Goal: Task Accomplishment & Management: Complete application form

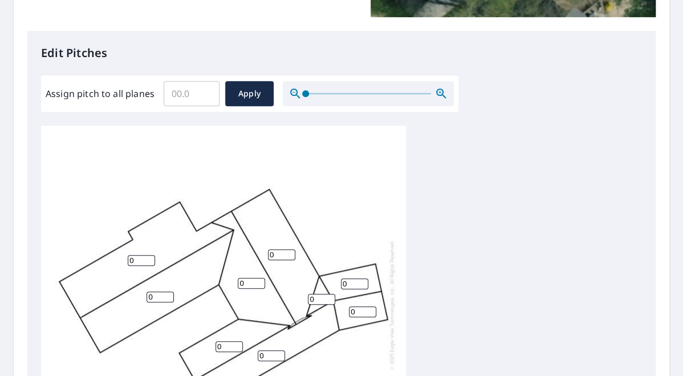
scroll to position [456, 0]
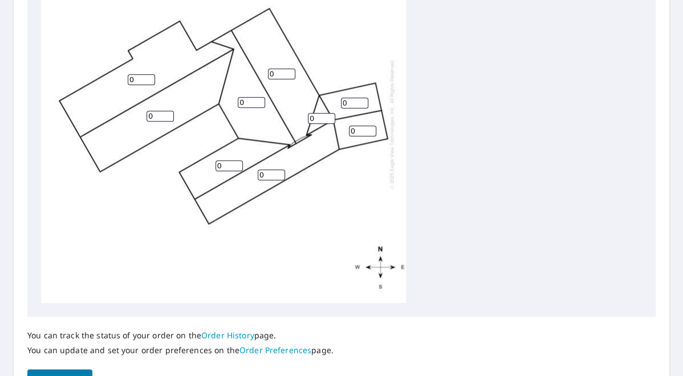
click at [137, 81] on input "0" at bounding box center [141, 79] width 27 height 11
type input "4"
drag, startPoint x: 154, startPoint y: 119, endPoint x: 123, endPoint y: 114, distance: 31.1
click at [123, 114] on div "4 0 0 0 0 0 0 0 0" at bounding box center [223, 124] width 365 height 358
type input "4"
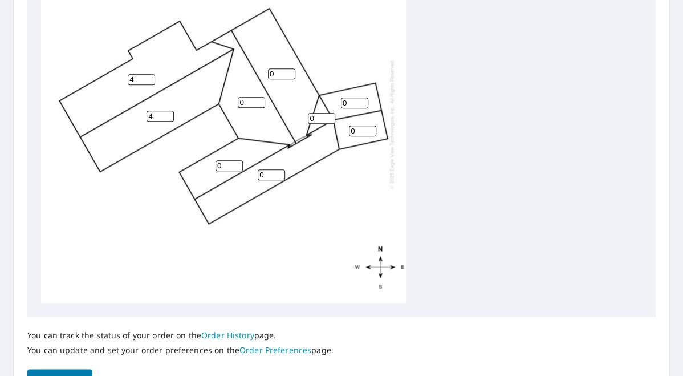
drag, startPoint x: 226, startPoint y: 166, endPoint x: 196, endPoint y: 164, distance: 30.3
click at [196, 164] on div "4 4 0 0 0 0 0 0 0" at bounding box center [223, 124] width 365 height 358
type input "4"
drag, startPoint x: 272, startPoint y: 173, endPoint x: 245, endPoint y: 171, distance: 27.5
click at [245, 171] on div "4 4 0 0 0 4 0 0 0" at bounding box center [223, 124] width 365 height 358
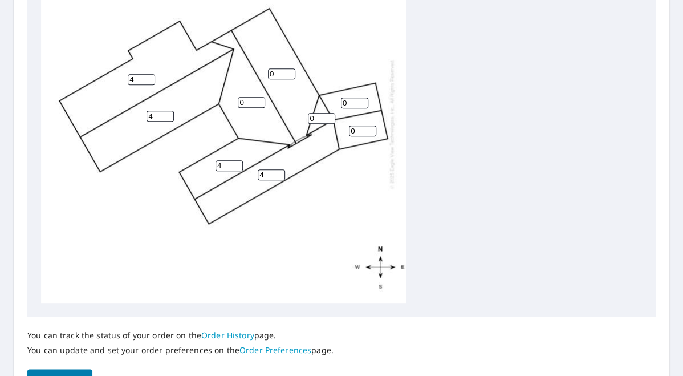
type input "4"
drag, startPoint x: 246, startPoint y: 102, endPoint x: 214, endPoint y: 103, distance: 31.9
click at [214, 103] on div "4 4 0 4 0 4 0 0 0" at bounding box center [223, 124] width 365 height 358
type input "4"
drag, startPoint x: 279, startPoint y: 70, endPoint x: 262, endPoint y: 88, distance: 24.6
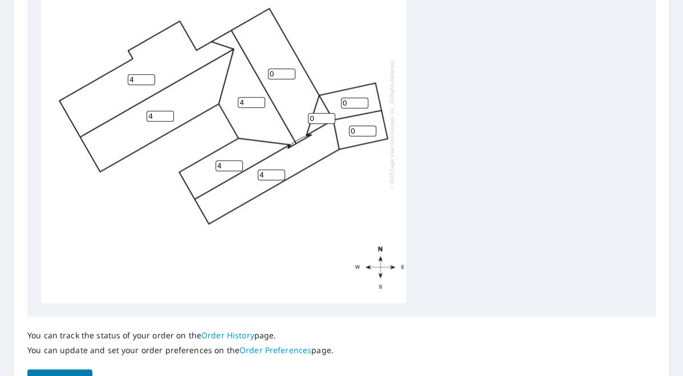
click at [254, 75] on div "4 4 0 4 4 4 0 0 0" at bounding box center [223, 124] width 365 height 358
type input "4"
drag, startPoint x: 321, startPoint y: 117, endPoint x: 281, endPoint y: 119, distance: 39.9
click at [281, 119] on div "4 4 4 4 4 4 0 0 0" at bounding box center [223, 124] width 365 height 358
type input "4"
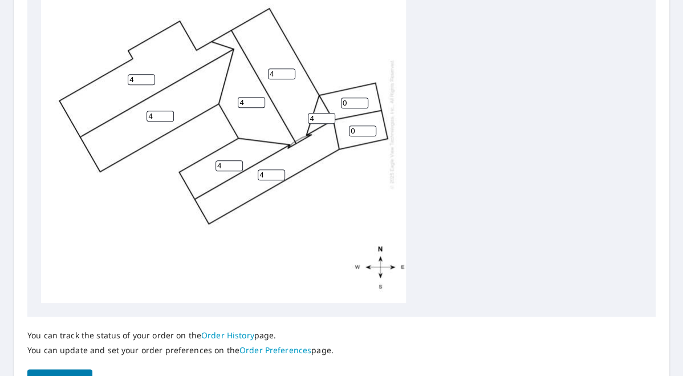
drag, startPoint x: 348, startPoint y: 101, endPoint x: 317, endPoint y: 104, distance: 31.0
click at [317, 104] on div "4 4 4 4 4 4 0 0 4" at bounding box center [223, 124] width 365 height 358
type input "4"
drag, startPoint x: 344, startPoint y: 129, endPoint x: 315, endPoint y: 132, distance: 29.7
click at [315, 131] on div "4 4 4 4 4 4 4 0 4" at bounding box center [223, 124] width 365 height 358
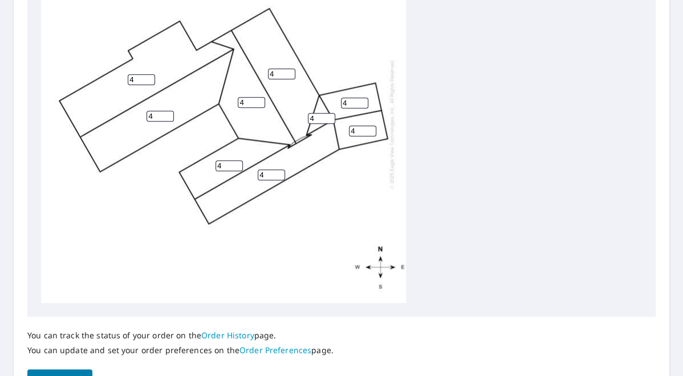
type input "4"
click at [480, 182] on div "4 4 4 4 4 4 4 4 4" at bounding box center [341, 124] width 601 height 358
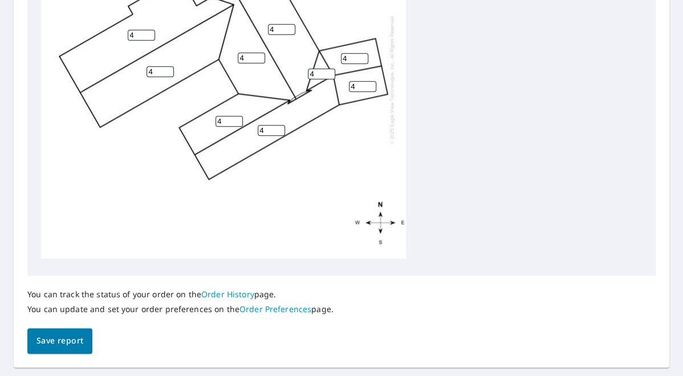
scroll to position [535, 0]
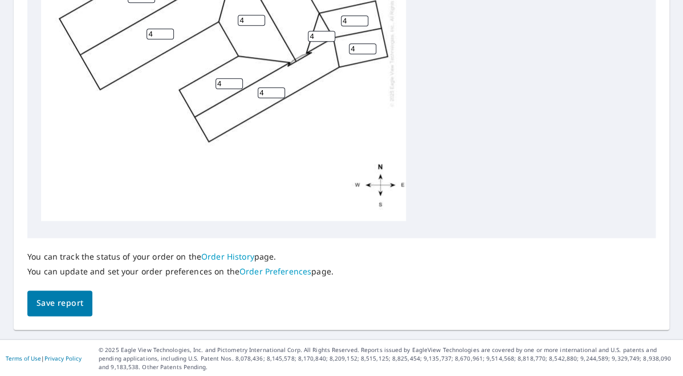
click at [52, 300] on span "Save report" at bounding box center [59, 303] width 47 height 14
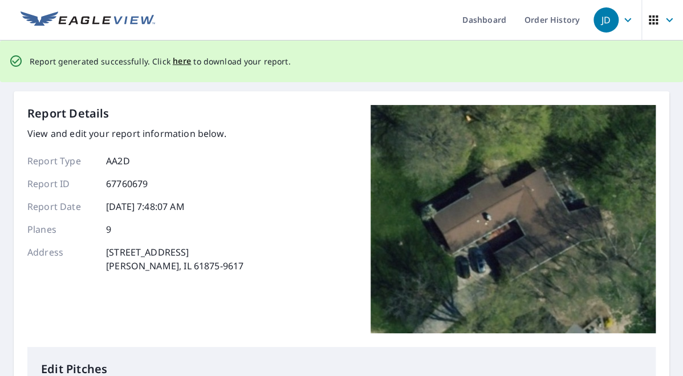
scroll to position [0, 0]
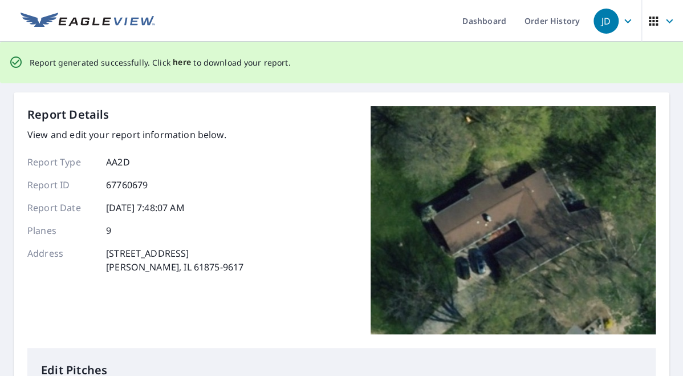
click at [183, 62] on span "here" at bounding box center [182, 62] width 19 height 14
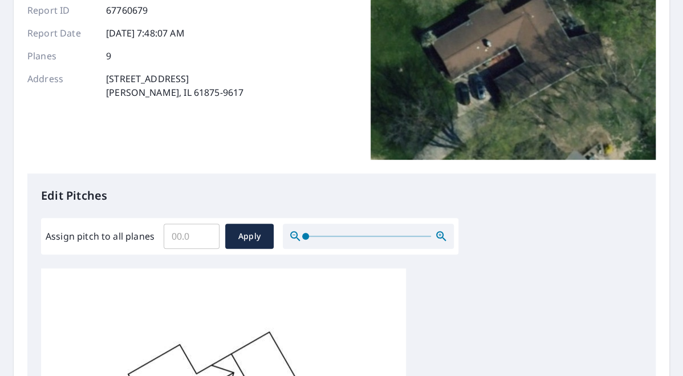
scroll to position [342, 0]
